Goal: Book appointment/travel/reservation

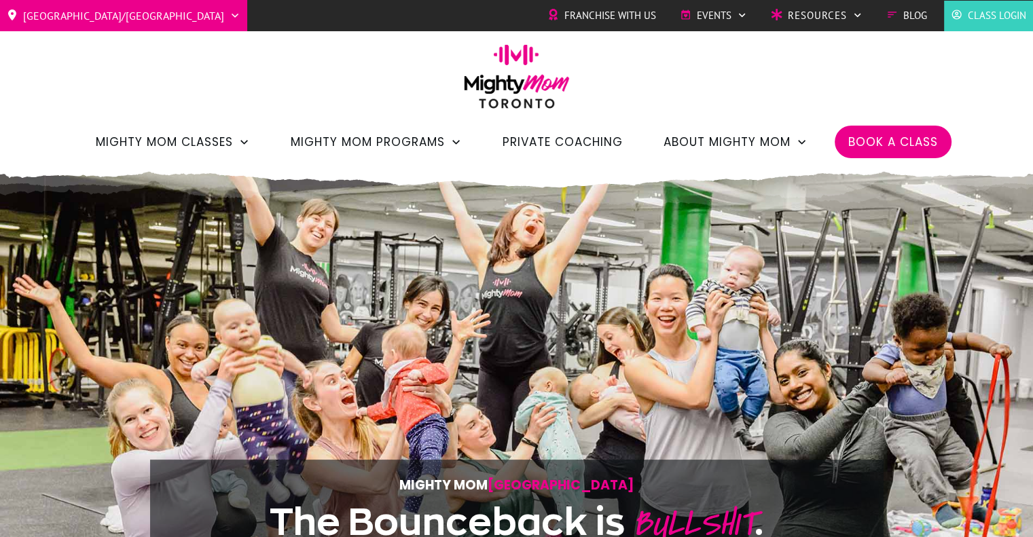
click at [876, 135] on span "Book a Class" at bounding box center [893, 141] width 90 height 23
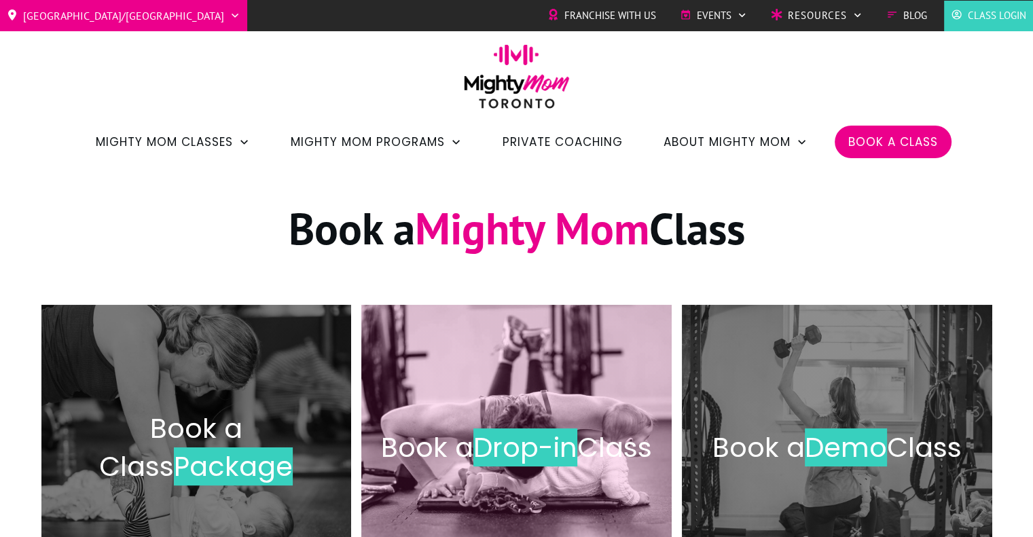
click at [577, 430] on span "Drop-in" at bounding box center [525, 448] width 104 height 38
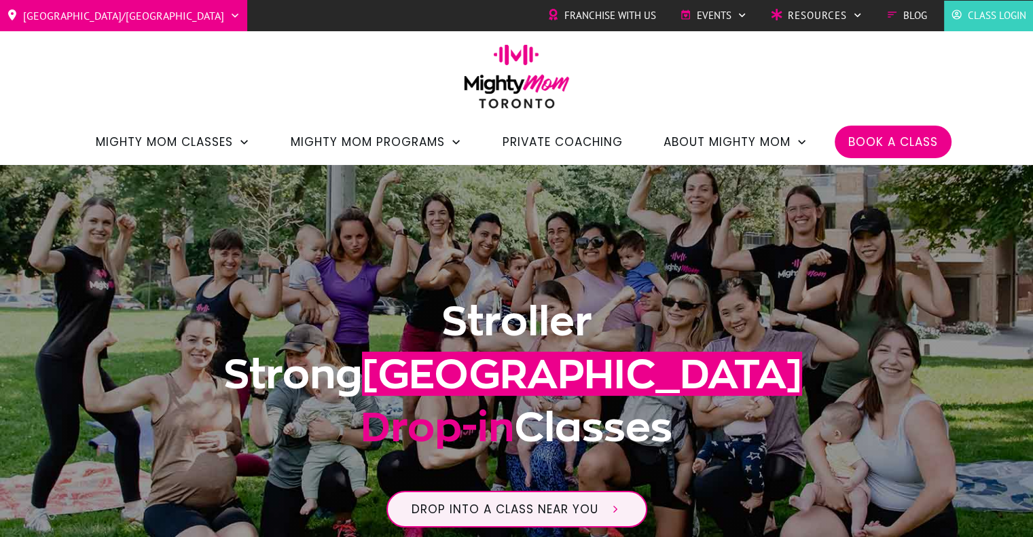
scroll to position [922, 0]
